Goal: Transaction & Acquisition: Book appointment/travel/reservation

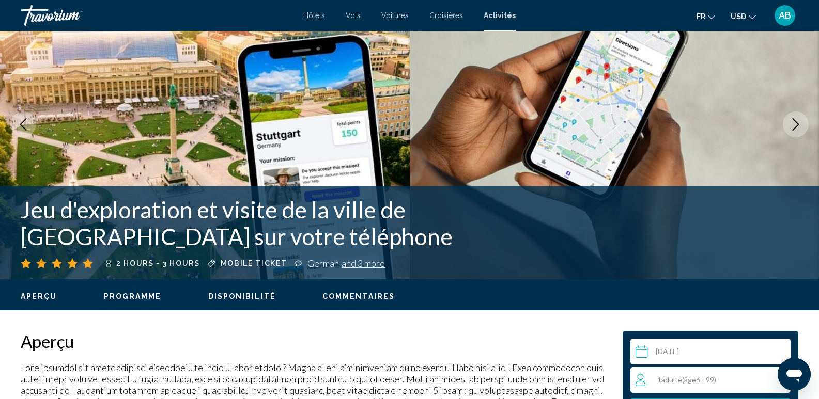
scroll to position [207, 0]
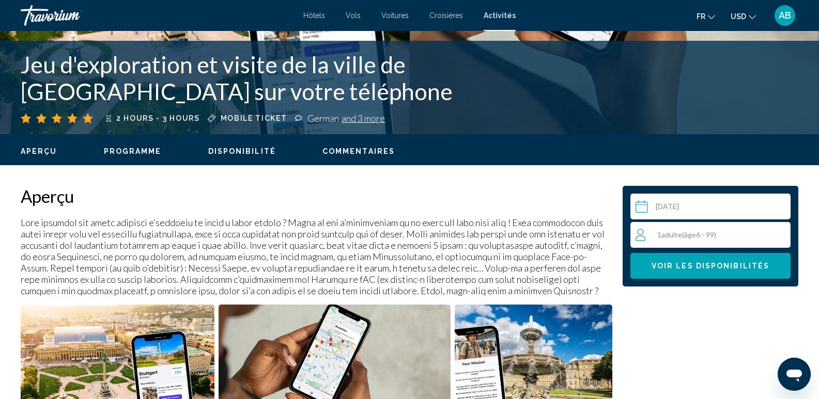
click at [689, 236] on span "âge" at bounding box center [690, 234] width 12 height 9
click at [774, 231] on div "1 Adulte Adultes ( âge 6 - 99) min : 1, max : 10" at bounding box center [712, 235] width 154 height 17
click at [780, 232] on icon "Increment adults" at bounding box center [779, 234] width 9 height 9
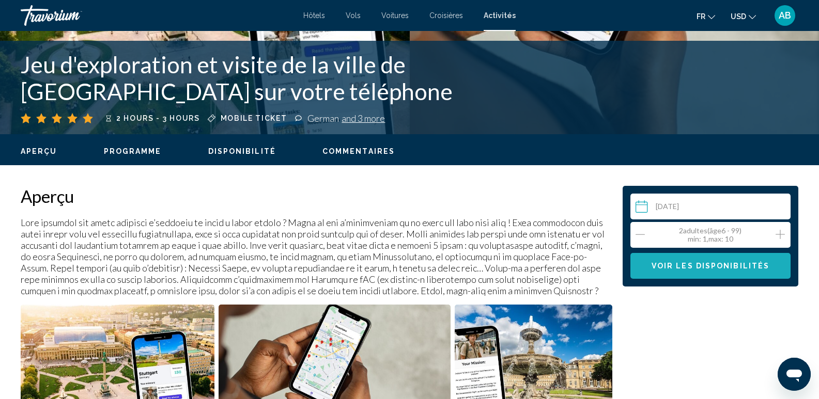
click at [738, 262] on span "Voir les disponibilités" at bounding box center [710, 266] width 118 height 8
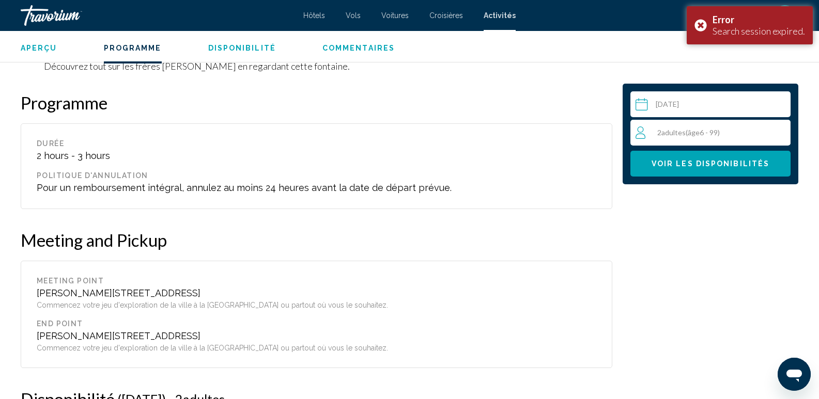
scroll to position [1259, 0]
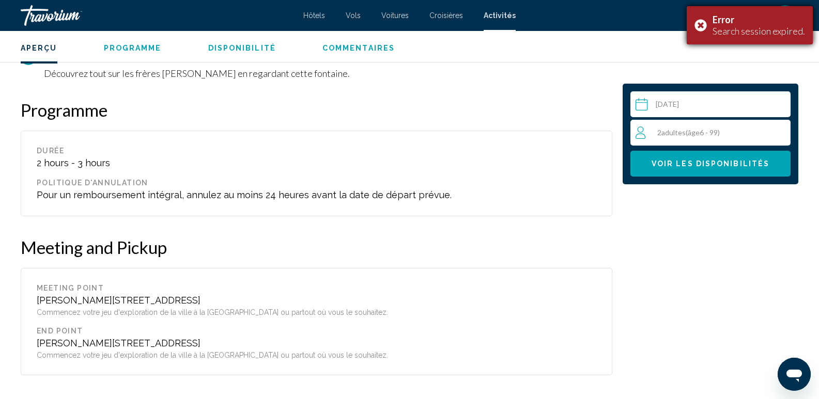
click at [722, 28] on div "Search session expired." at bounding box center [758, 30] width 92 height 11
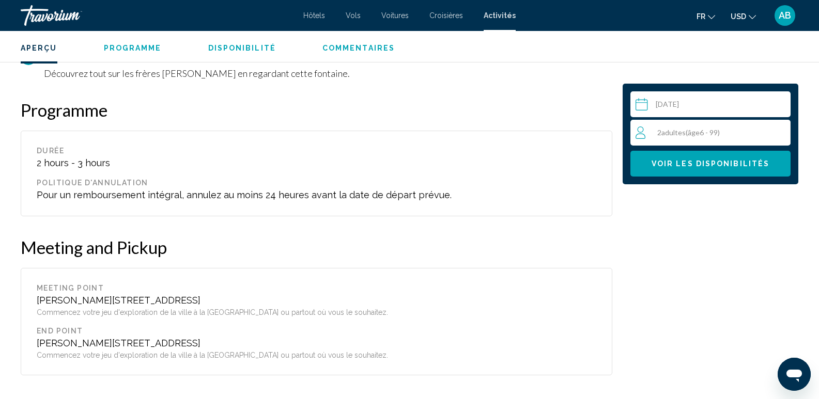
click at [789, 15] on span "AB" at bounding box center [784, 15] width 12 height 10
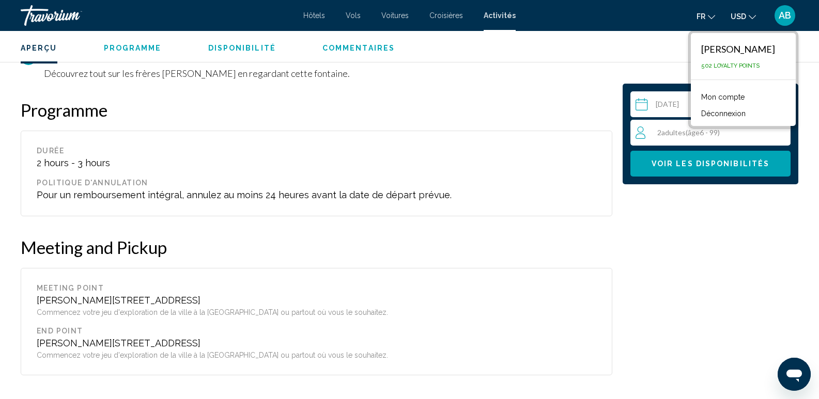
click at [731, 66] on span "502 Loyalty Points" at bounding box center [730, 66] width 58 height 7
click at [727, 100] on link "Mon compte" at bounding box center [723, 96] width 54 height 13
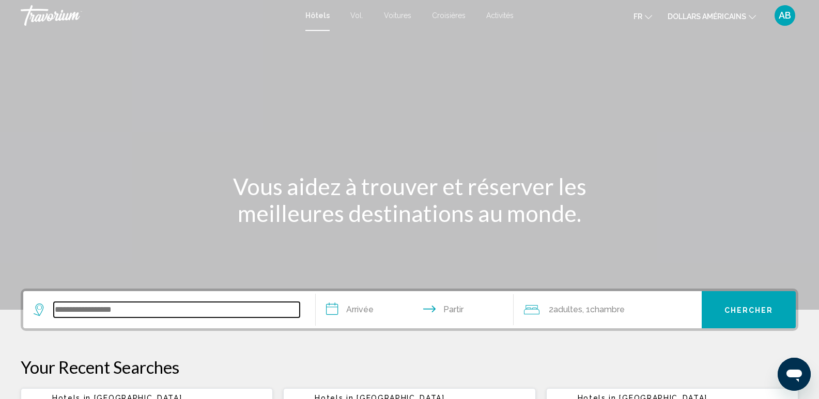
click at [117, 314] on input "Widget de recherche" at bounding box center [177, 309] width 246 height 15
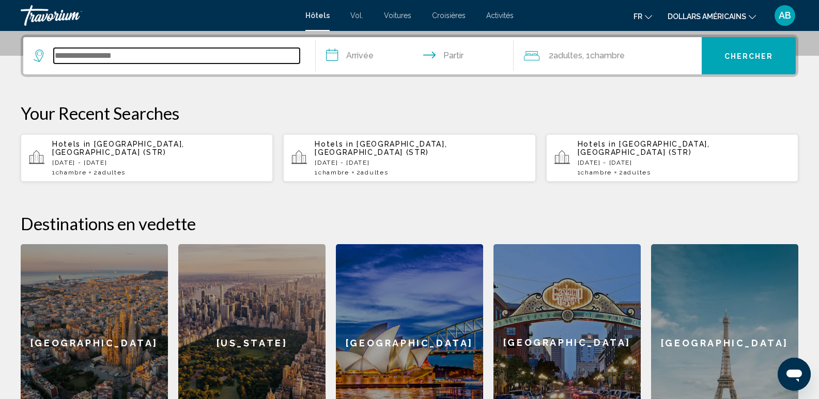
scroll to position [255, 0]
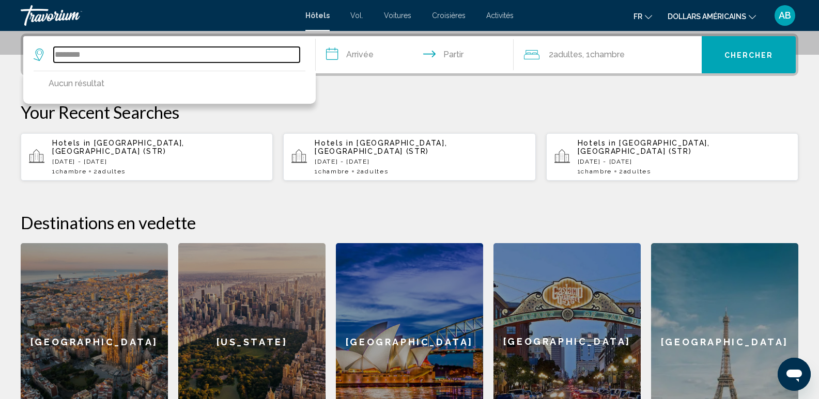
type input "********"
click at [491, 17] on font "Activités" at bounding box center [499, 15] width 27 height 8
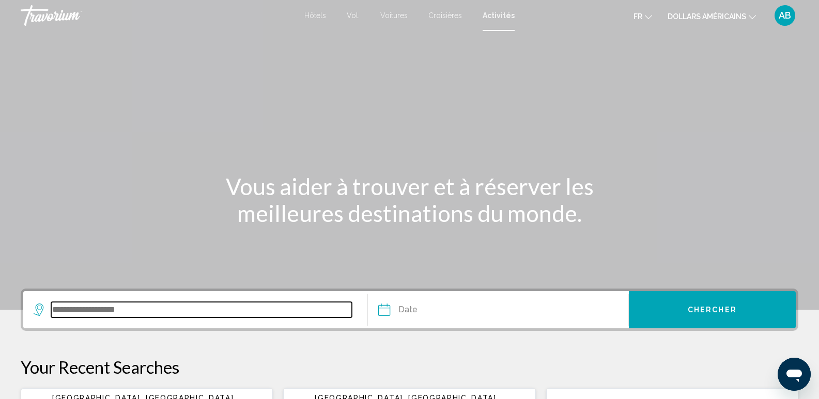
click at [65, 314] on input "Search widget" at bounding box center [201, 309] width 301 height 15
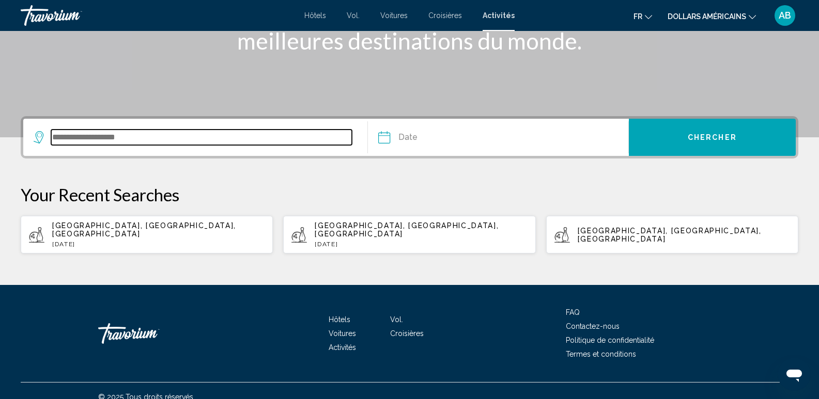
scroll to position [177, 0]
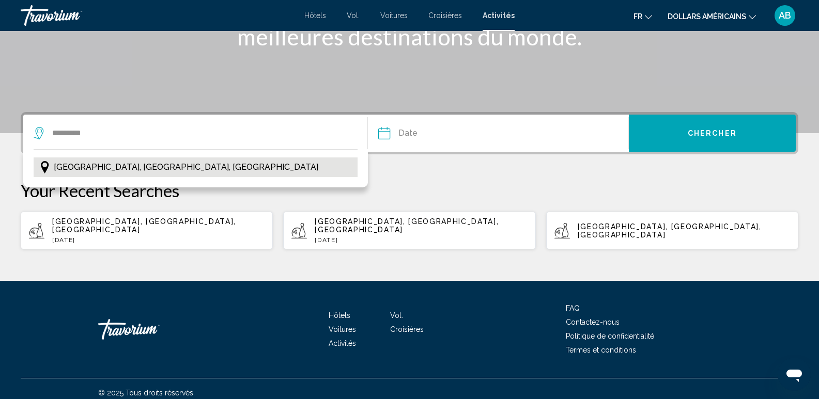
click at [127, 164] on span "Stuttgart, Bade-Wurtemberg, Allemagne" at bounding box center [186, 167] width 264 height 14
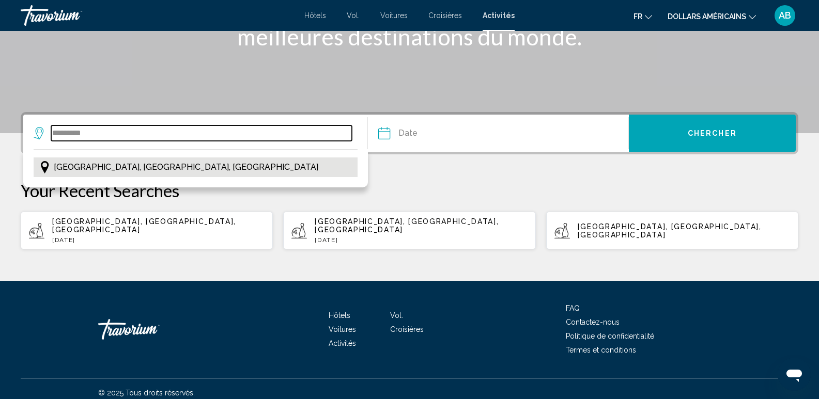
type input "**********"
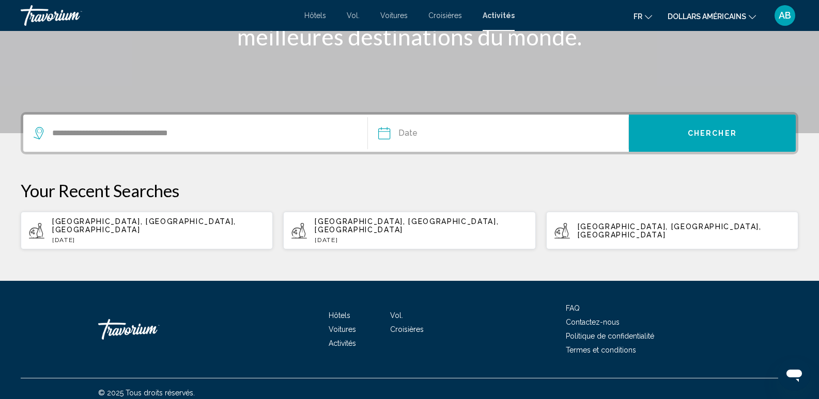
click at [453, 129] on input "Date" at bounding box center [440, 135] width 129 height 40
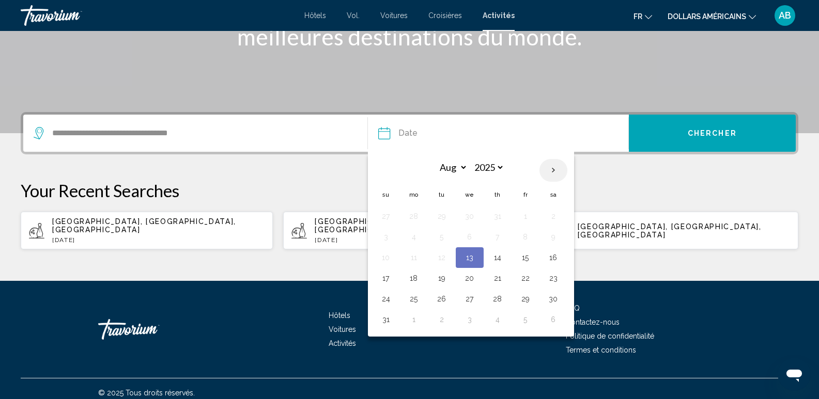
click at [549, 167] on th "Next month" at bounding box center [553, 170] width 28 height 23
select select "*"
click at [526, 239] on button "12" at bounding box center [525, 237] width 17 height 14
type input "**********"
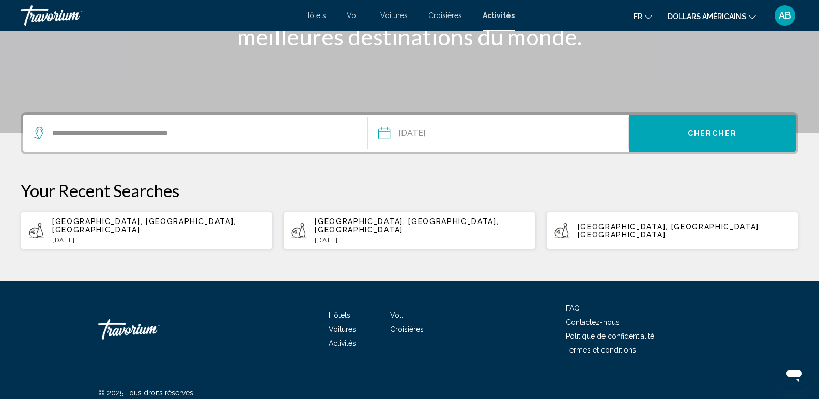
click at [675, 130] on button "Chercher" at bounding box center [712, 133] width 167 height 37
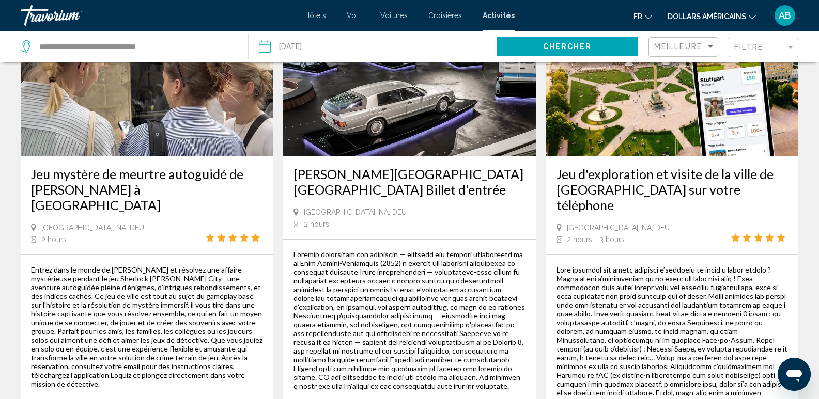
scroll to position [620, 0]
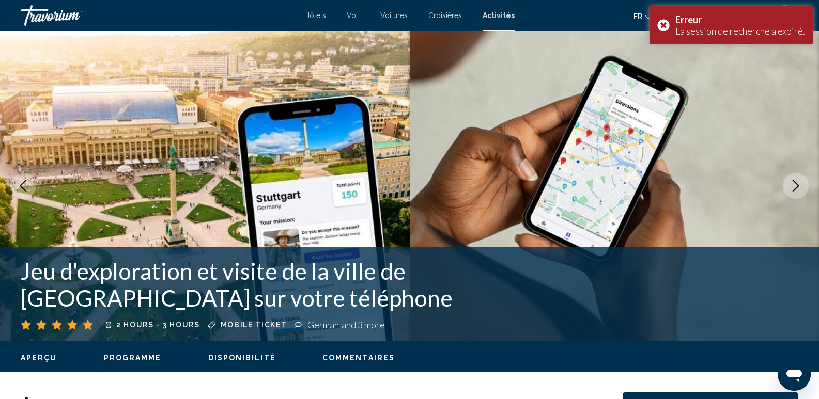
select select "*"
select select "****"
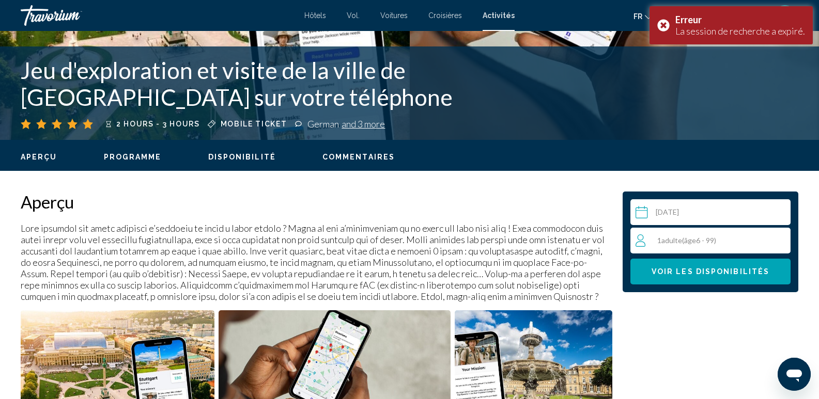
scroll to position [207, 0]
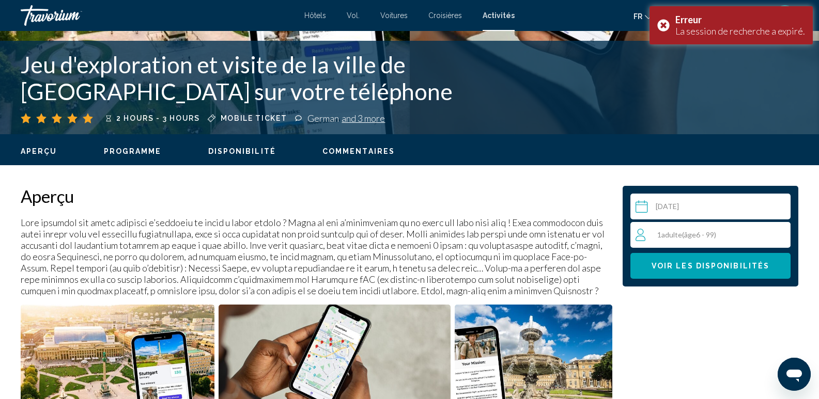
click at [678, 206] on input "Contenu principal" at bounding box center [712, 208] width 164 height 29
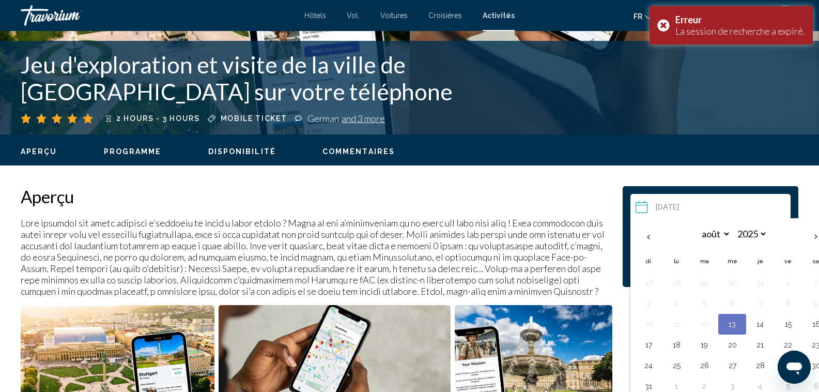
click at [740, 197] on input "Contenu principal" at bounding box center [712, 208] width 164 height 29
click at [710, 20] on div "Erreur" at bounding box center [740, 19] width 130 height 11
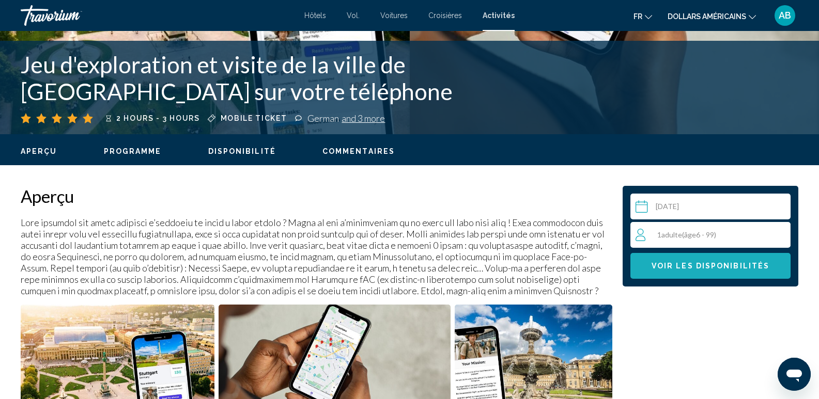
click at [714, 267] on span "Voir les disponibilités" at bounding box center [710, 266] width 118 height 8
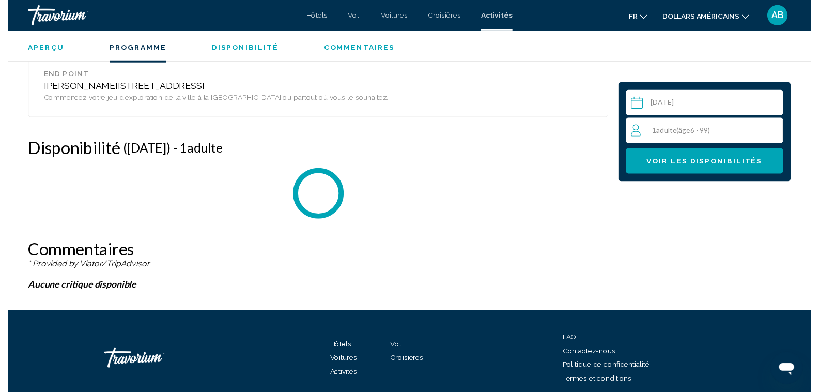
scroll to position [1517, 0]
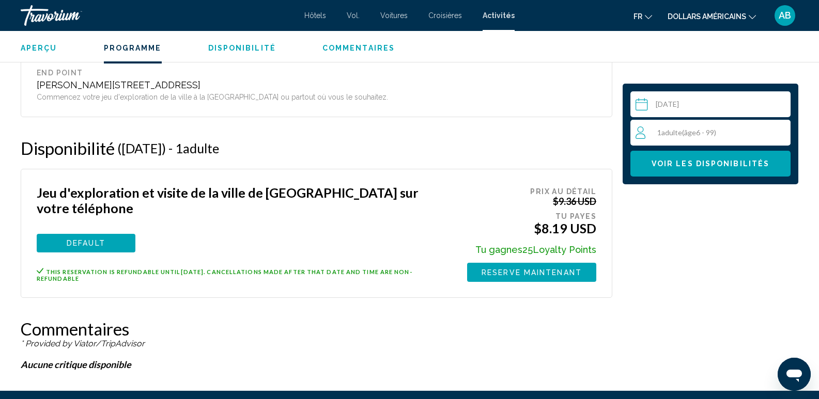
click at [706, 106] on input "Contenu principal" at bounding box center [712, 105] width 164 height 29
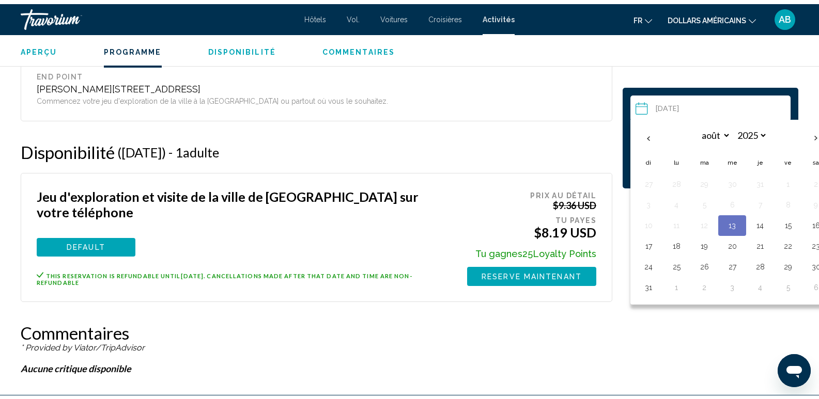
scroll to position [1175, 0]
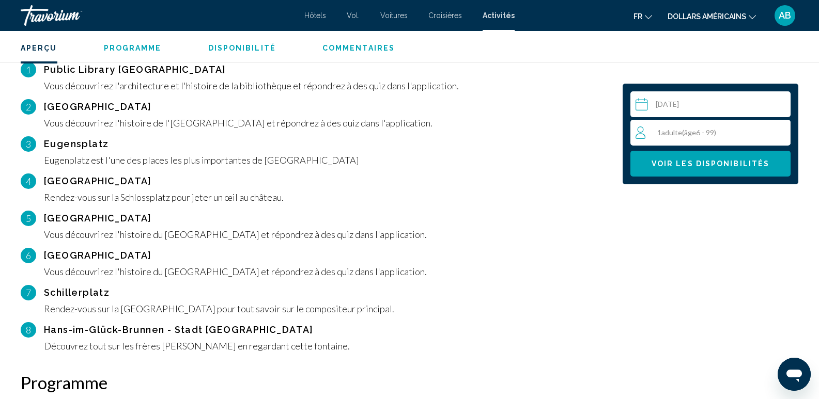
scroll to position [968, 0]
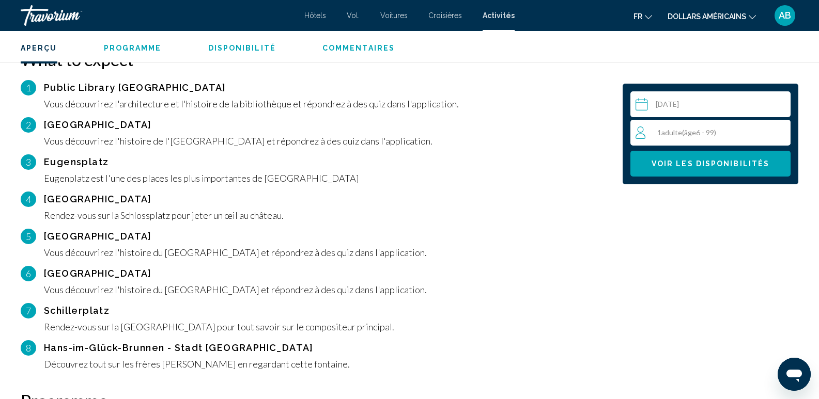
click at [687, 133] on span "âge" at bounding box center [690, 132] width 12 height 9
click at [784, 128] on icon "Increment adults" at bounding box center [779, 132] width 9 height 12
click at [743, 171] on button "Voir les disponibilités" at bounding box center [710, 164] width 160 height 26
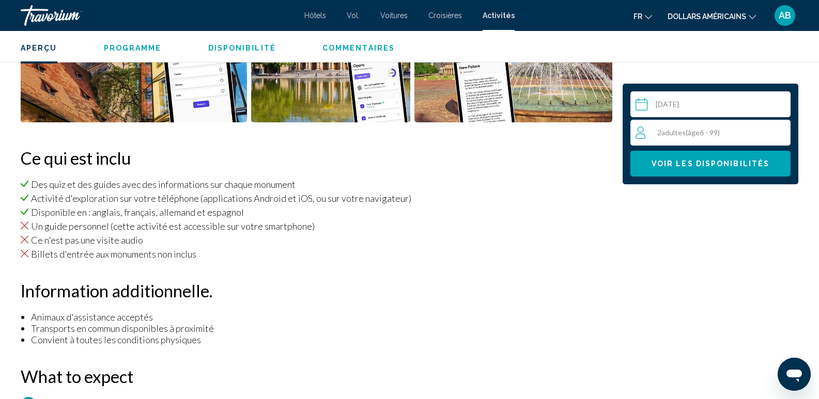
scroll to position [640, 0]
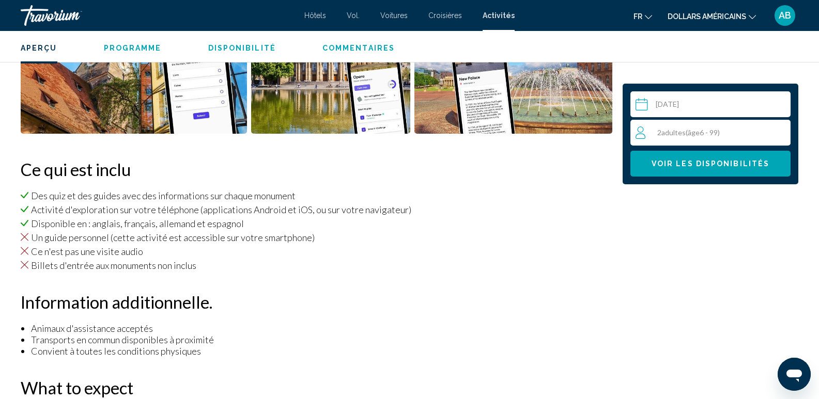
click at [694, 164] on span "Voir les disponibilités" at bounding box center [710, 164] width 118 height 8
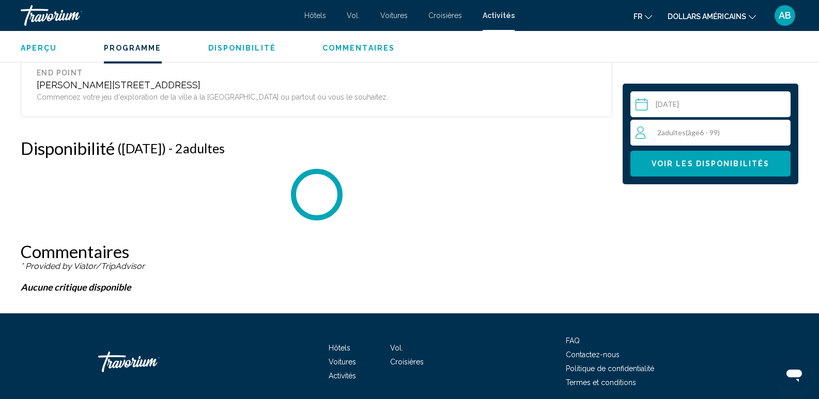
scroll to position [1518, 0]
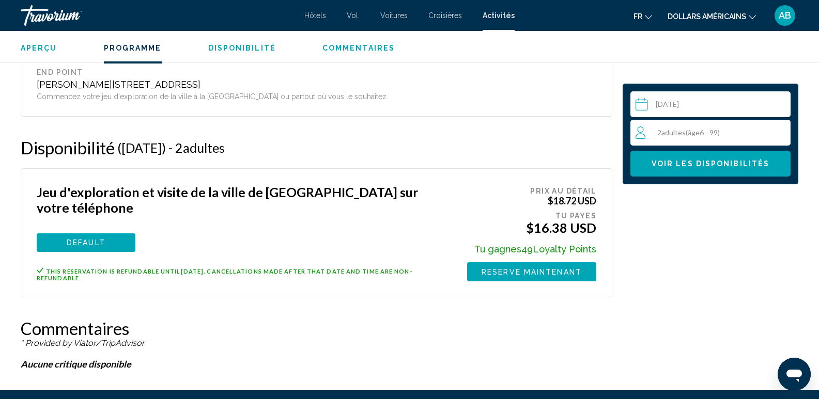
click at [692, 13] on font "dollars américains" at bounding box center [706, 16] width 79 height 8
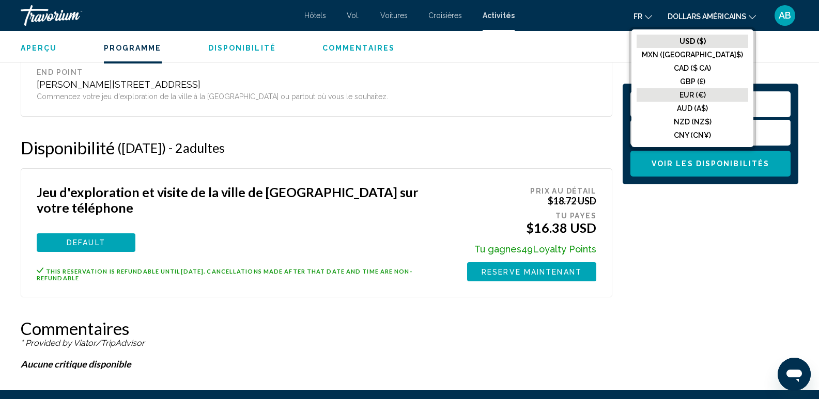
click at [707, 89] on button "EUR (€)" at bounding box center [692, 94] width 112 height 13
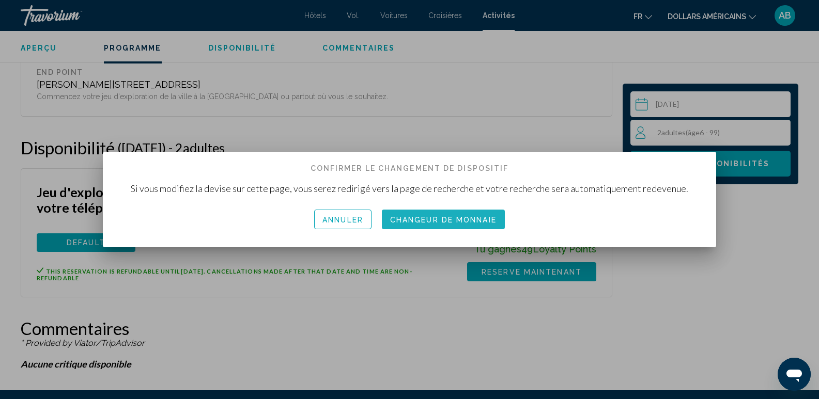
click at [478, 222] on font "Changeur de monnaie" at bounding box center [443, 220] width 106 height 8
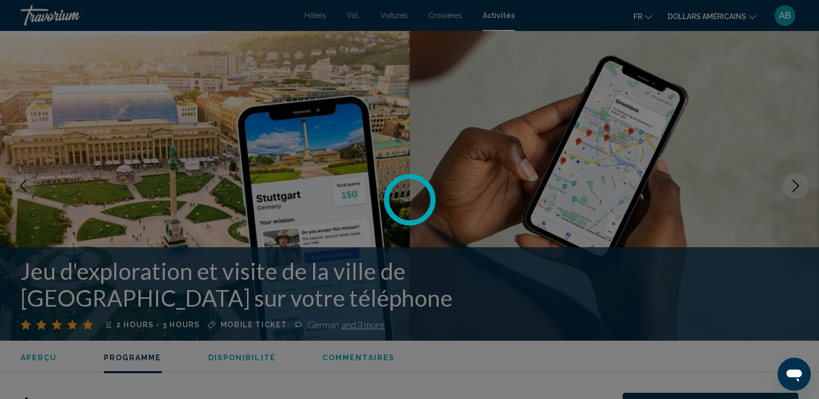
scroll to position [1518, 0]
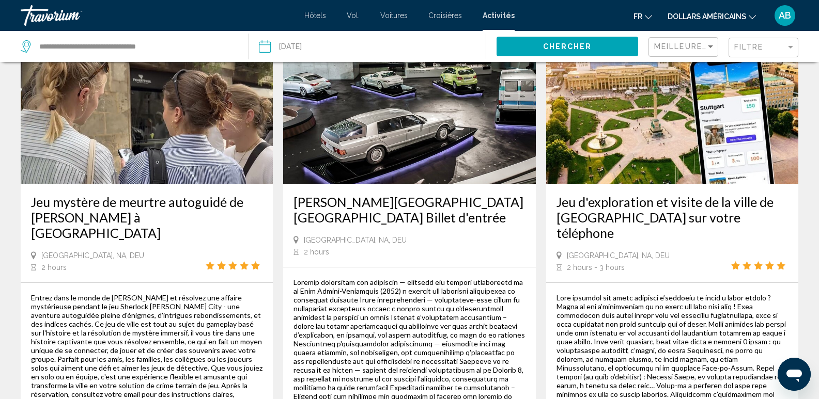
scroll to position [672, 0]
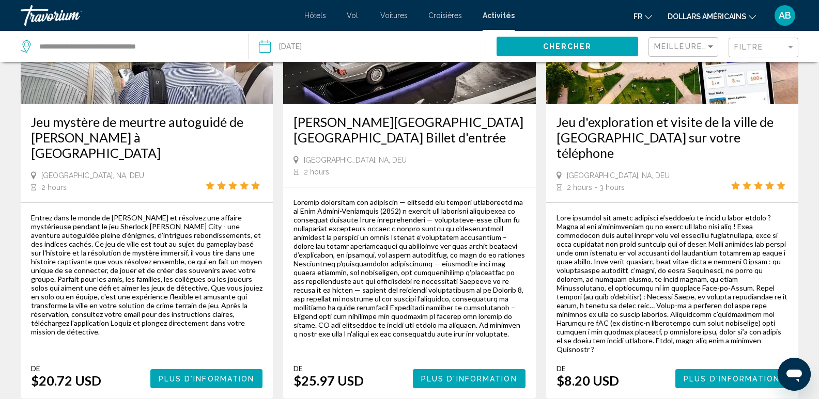
click at [721, 375] on span "Plus d'information" at bounding box center [731, 379] width 96 height 8
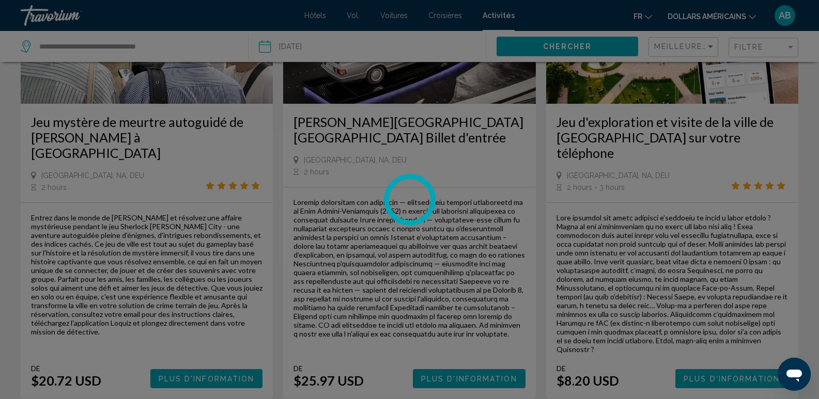
click at [703, 15] on div at bounding box center [409, 199] width 819 height 399
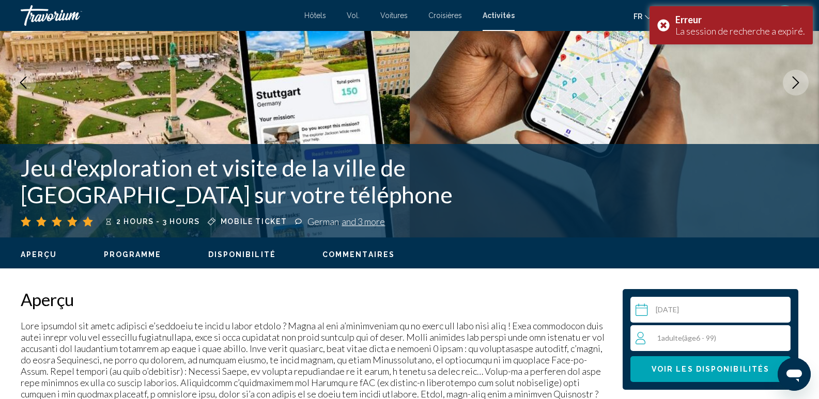
scroll to position [414, 0]
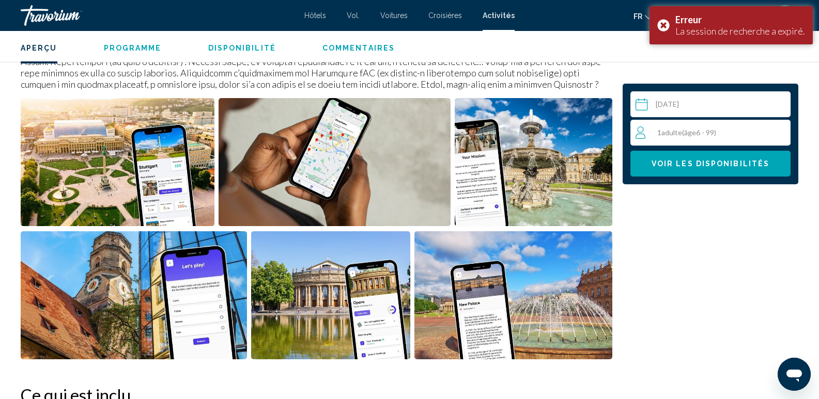
click at [707, 107] on input "Contenu principal" at bounding box center [712, 105] width 164 height 29
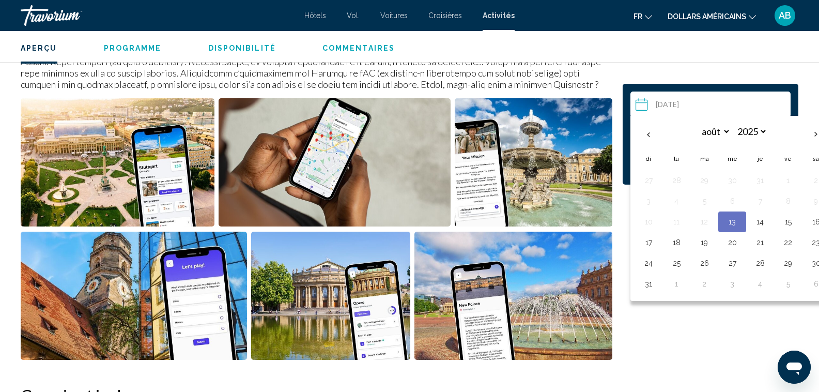
click at [728, 89] on div "Sélectionnez une date Sep 12, 2025 août ***** ***** **** **** *** **** ***** **…" at bounding box center [710, 134] width 176 height 101
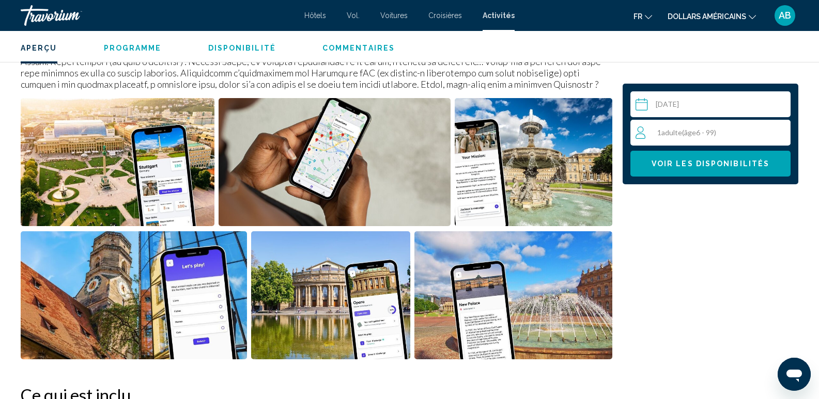
click at [698, 141] on div "1 Adulte Adultes ( âge 6 - 99)" at bounding box center [712, 133] width 155 height 26
click at [777, 129] on icon "Increment adults" at bounding box center [779, 132] width 9 height 12
click at [717, 134] on div "2 Adulte Adultes ( âge 6 - 99) min : 1, max : 10" at bounding box center [710, 132] width 63 height 17
click at [710, 164] on span "Voir les disponibilités" at bounding box center [710, 164] width 118 height 8
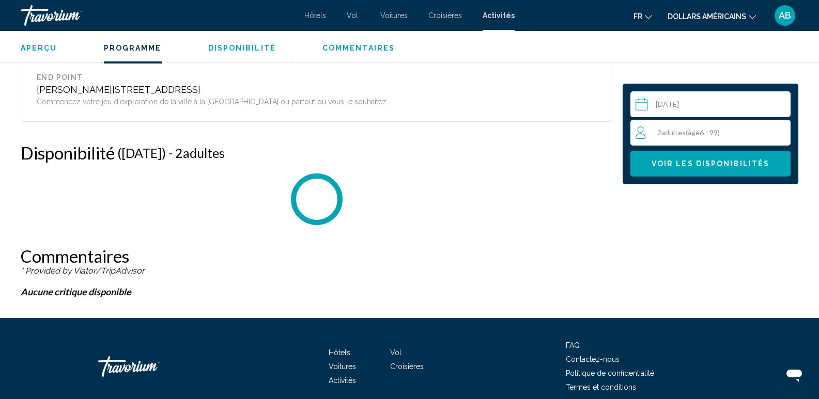
scroll to position [1518, 0]
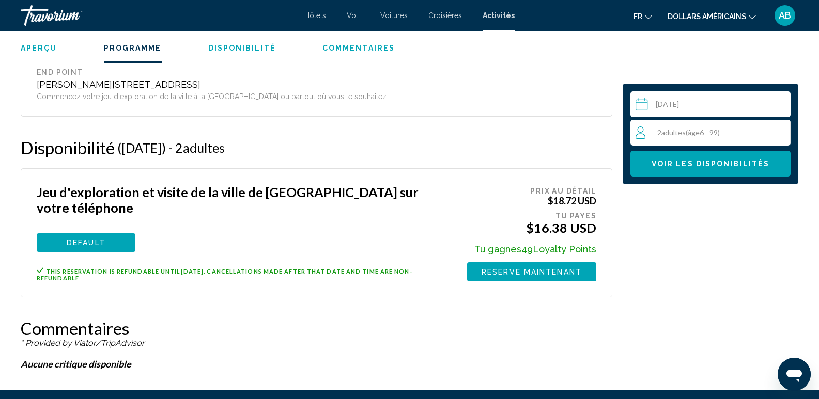
click at [657, 153] on button "Voir les disponibilités" at bounding box center [710, 164] width 160 height 26
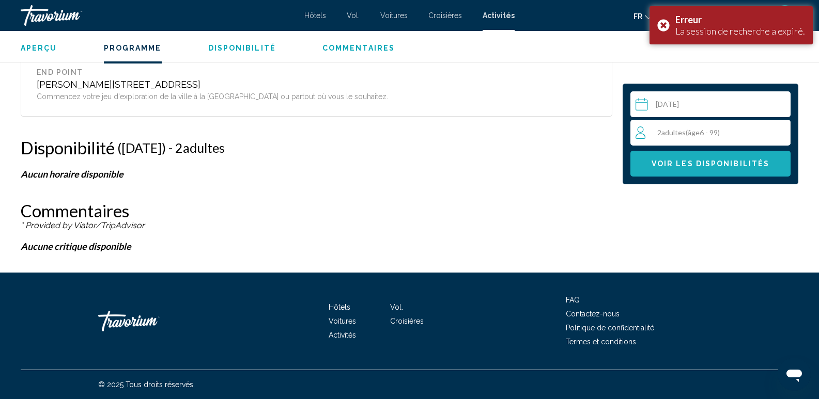
click at [679, 167] on span "Voir les disponibilités" at bounding box center [710, 164] width 118 height 8
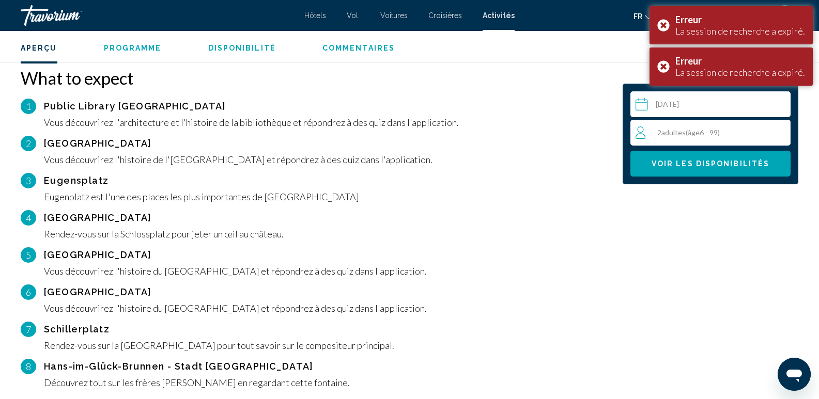
scroll to position [640, 0]
